Goal: Task Accomplishment & Management: Use online tool/utility

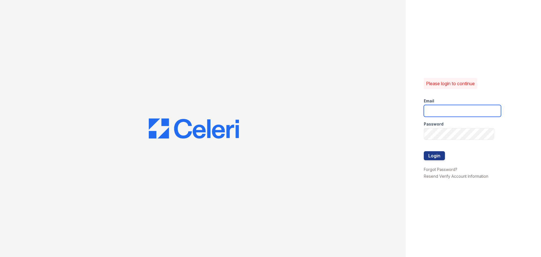
click at [455, 111] on input "email" at bounding box center [462, 111] width 77 height 12
type input "Teagen1@cafmanagement.com"
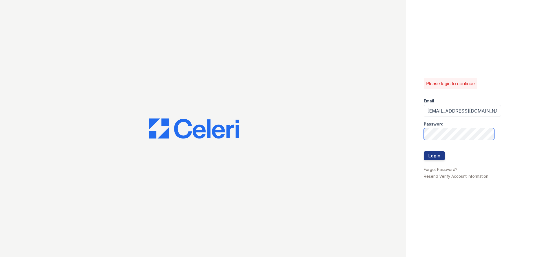
click at [424, 151] on button "Login" at bounding box center [434, 155] width 21 height 9
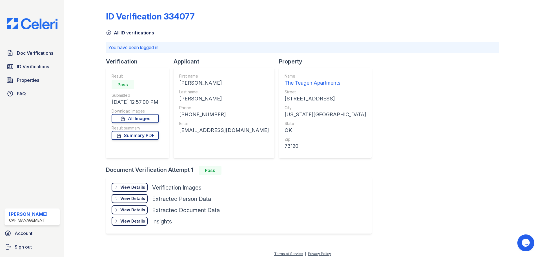
click at [145, 188] on div "View Details Details" at bounding box center [130, 187] width 36 height 9
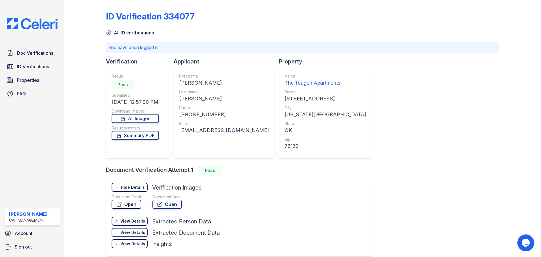
click at [135, 203] on link "Open" at bounding box center [127, 203] width 30 height 9
drag, startPoint x: 179, startPoint y: 83, endPoint x: 217, endPoint y: 86, distance: 38.2
click at [217, 86] on div "[PERSON_NAME]" at bounding box center [224, 83] width 90 height 8
copy div "[PERSON_NAME]"
drag, startPoint x: 179, startPoint y: 99, endPoint x: 203, endPoint y: 100, distance: 24.5
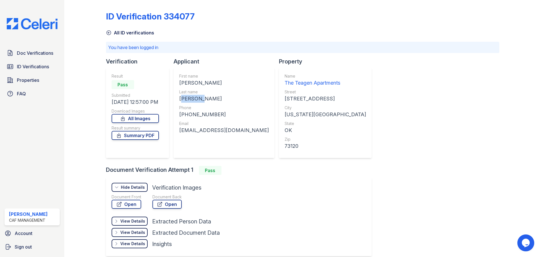
click at [203, 100] on div "[PERSON_NAME]" at bounding box center [224, 99] width 90 height 8
copy div "[PERSON_NAME]"
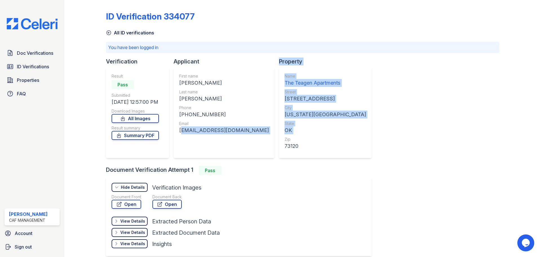
drag, startPoint x: 179, startPoint y: 131, endPoint x: 242, endPoint y: 133, distance: 63.1
click at [259, 135] on div "Verification Result Pass Submitted [DATE] 12:57:00 PM Download Images All Image…" at bounding box center [241, 111] width 270 height 108
click at [250, 128] on div "First name [PERSON_NAME] Last name [PERSON_NAME] Phone [PHONE_NUMBER] Email [EM…" at bounding box center [224, 113] width 101 height 90
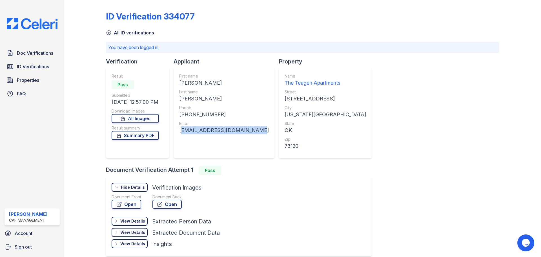
drag, startPoint x: 250, startPoint y: 130, endPoint x: 178, endPoint y: 131, distance: 71.3
click at [178, 131] on div "First name [PERSON_NAME] Last name [PERSON_NAME] Phone [PHONE_NUMBER] Email [EM…" at bounding box center [224, 113] width 101 height 90
copy div "[EMAIL_ADDRESS][DOMAIN_NAME]"
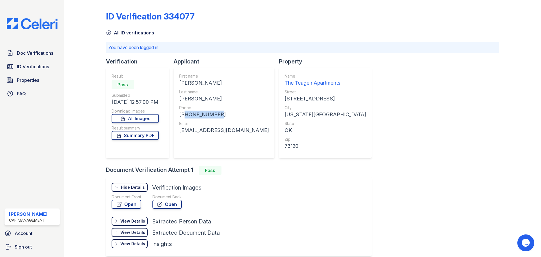
drag, startPoint x: 183, startPoint y: 113, endPoint x: 211, endPoint y: 114, distance: 28.2
click at [214, 114] on div "[PHONE_NUMBER]" at bounding box center [224, 114] width 90 height 8
copy div "15807751355"
